Goal: Navigation & Orientation: Find specific page/section

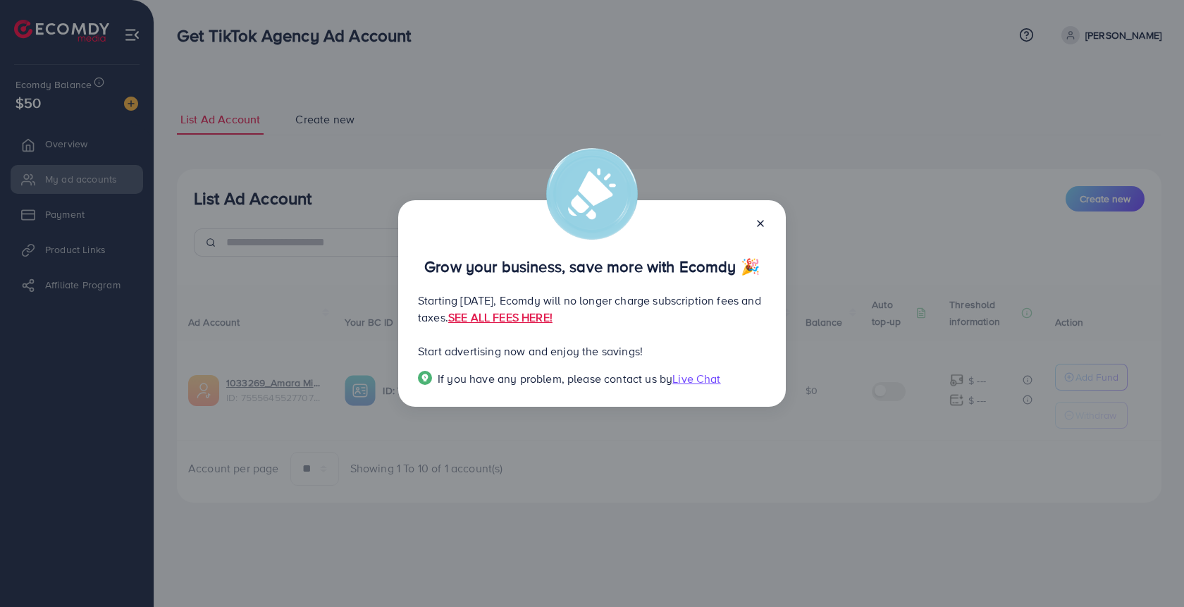
click at [766, 221] on div "Grow your business, save more with Ecomdy 🎉 Starting [DATE], Ecomdy will no lon…" at bounding box center [592, 303] width 388 height 207
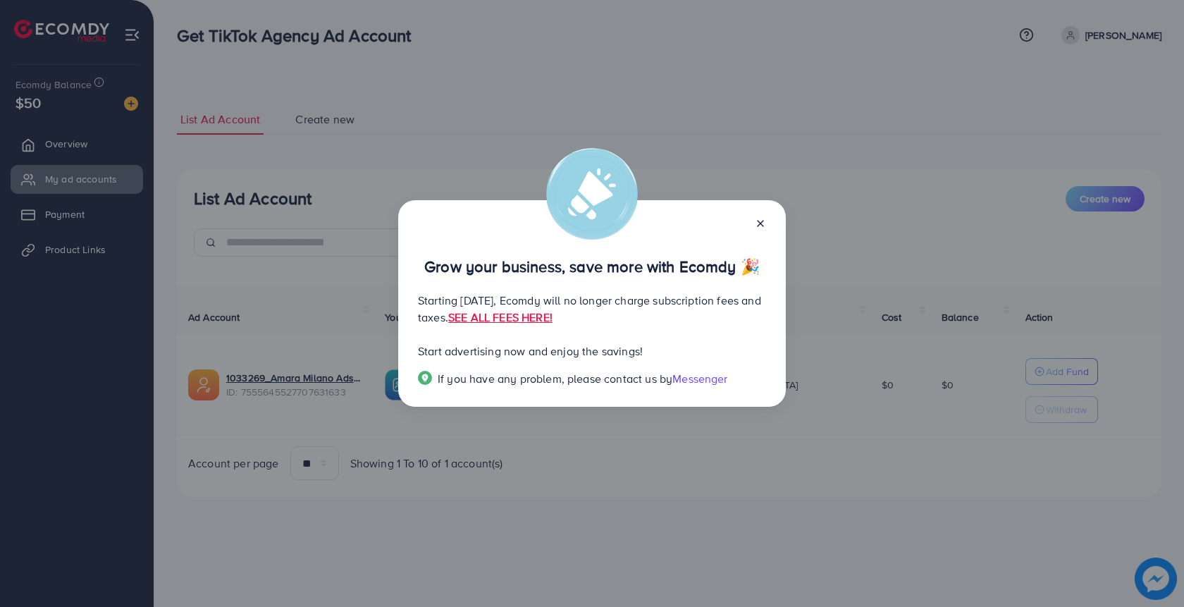
click at [762, 218] on icon at bounding box center [760, 223] width 11 height 11
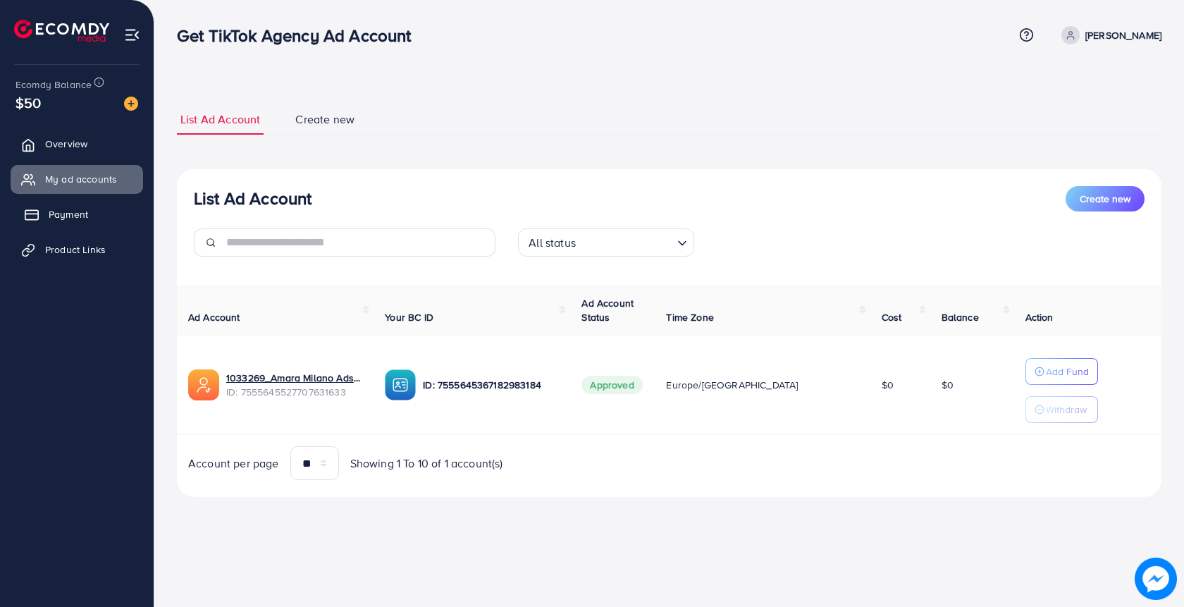
click at [101, 218] on link "Payment" at bounding box center [77, 214] width 133 height 28
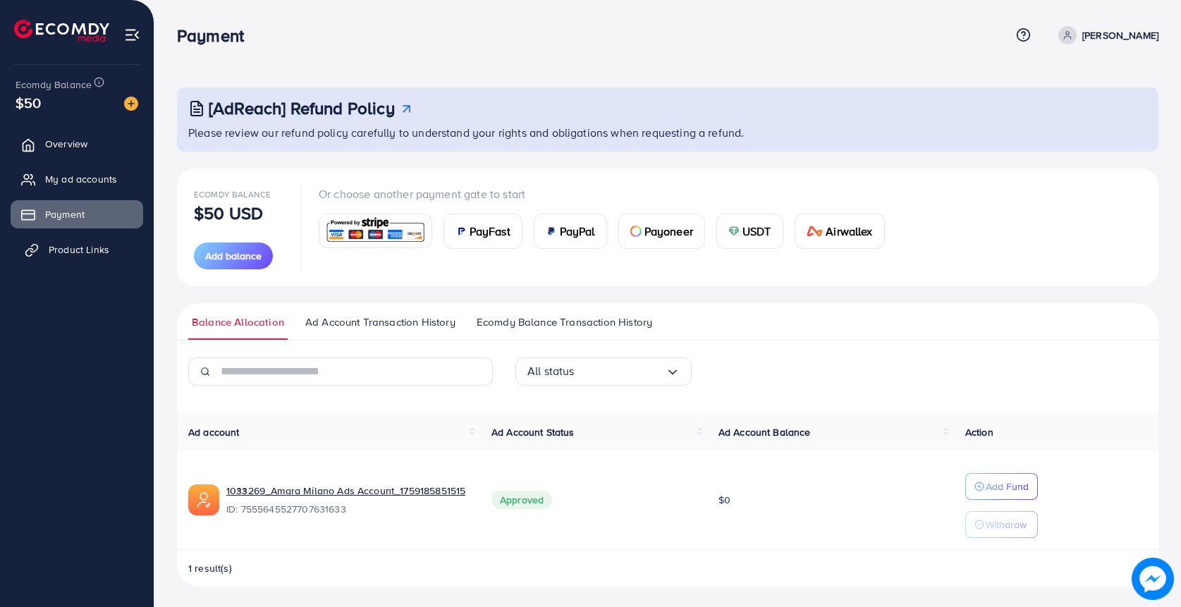
drag, startPoint x: 97, startPoint y: 258, endPoint x: 357, endPoint y: 456, distance: 326.4
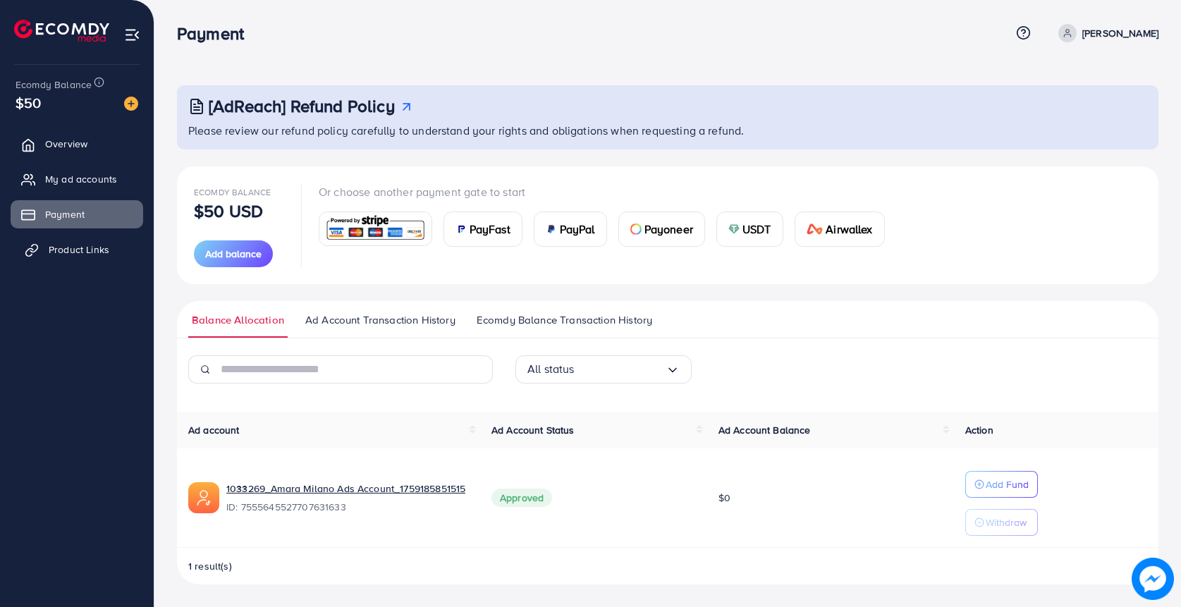
click at [63, 262] on link "Product Links" at bounding box center [77, 249] width 133 height 28
